Goal: Information Seeking & Learning: Understand process/instructions

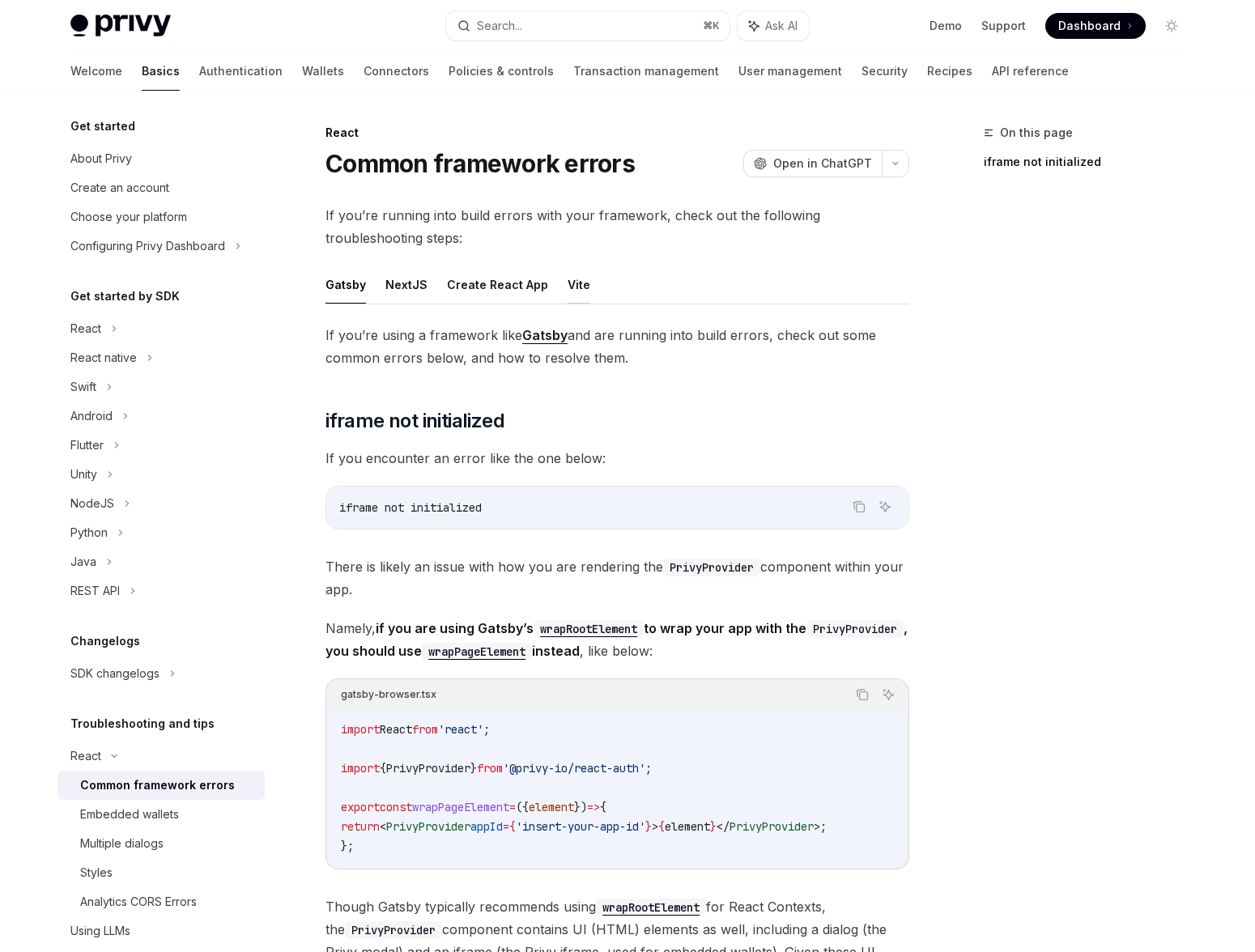
click at [574, 282] on button "Vite" at bounding box center [578, 285] width 22 height 38
type textarea "*"
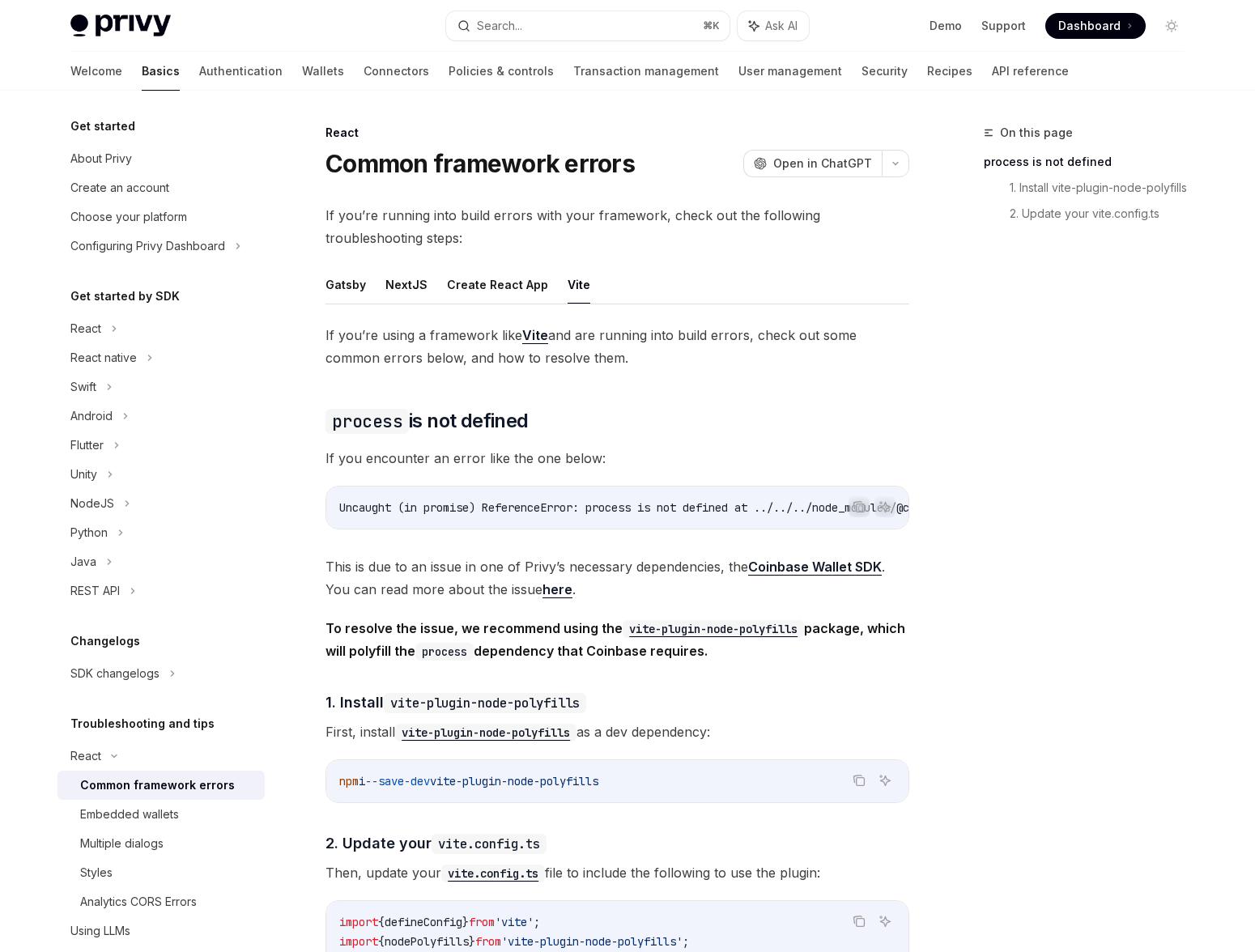
click at [559, 599] on link "here" at bounding box center [557, 590] width 30 height 17
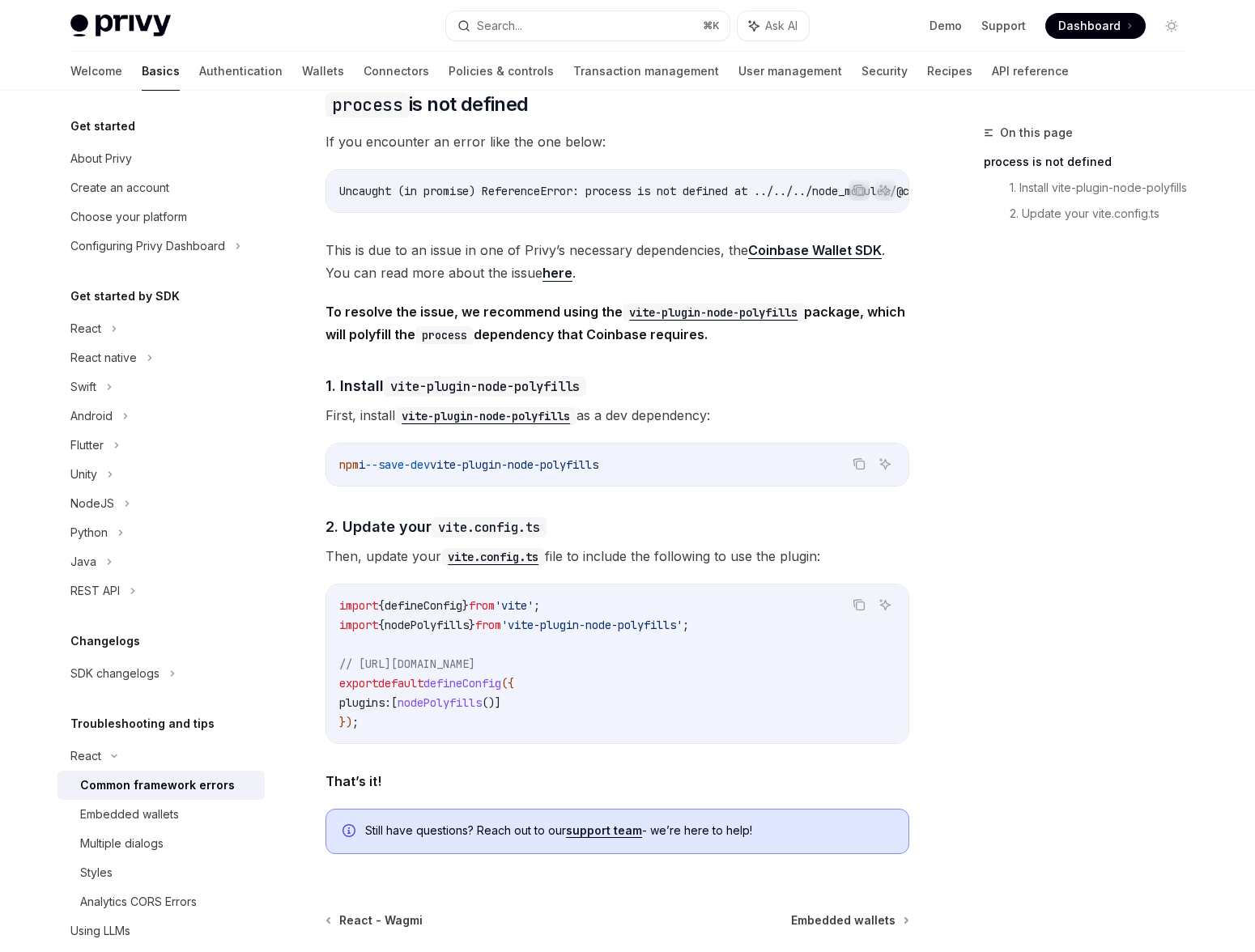
scroll to position [476, 0]
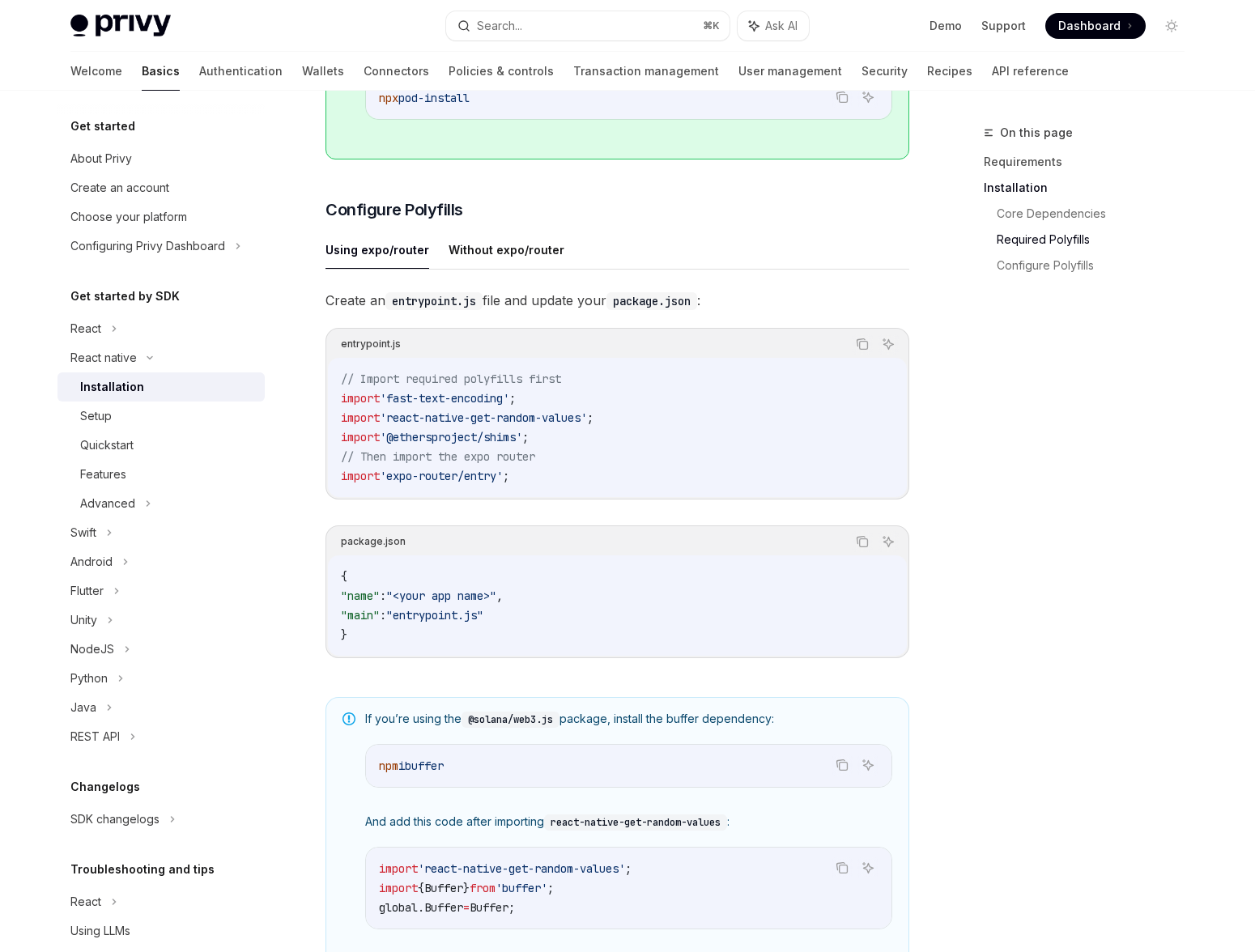
scroll to position [718, 0]
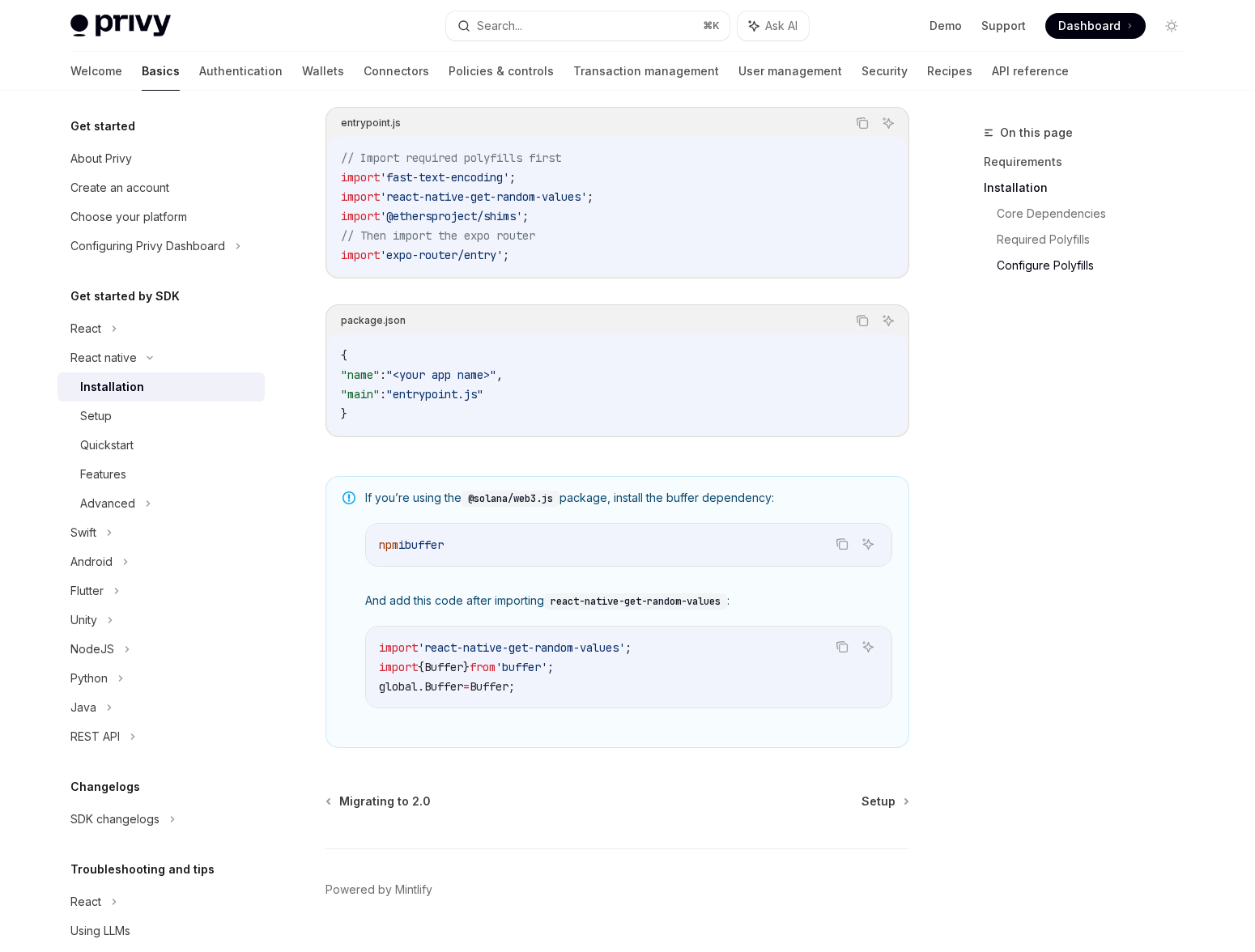
scroll to position [897, 0]
